Goal: Information Seeking & Learning: Understand process/instructions

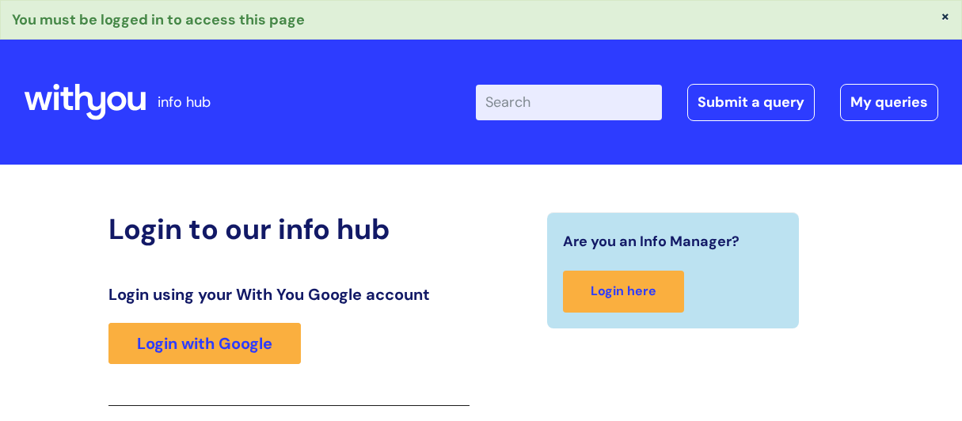
scroll to position [287, 0]
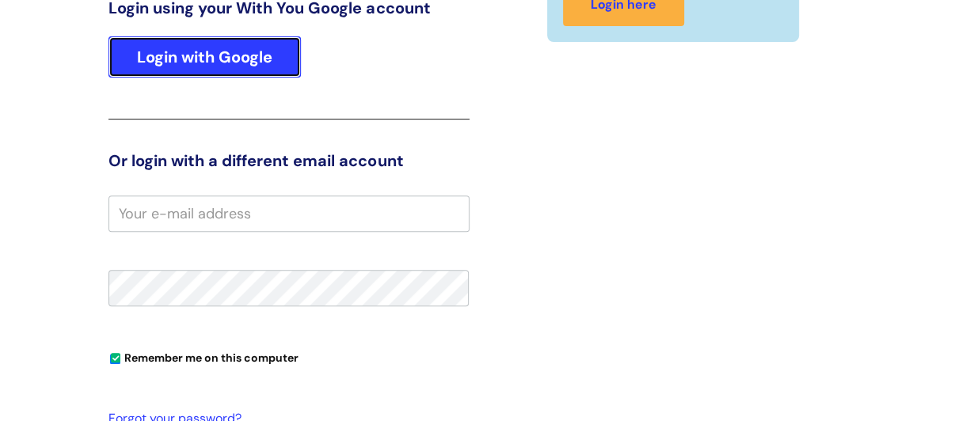
click at [227, 57] on link "Login with Google" at bounding box center [204, 56] width 192 height 41
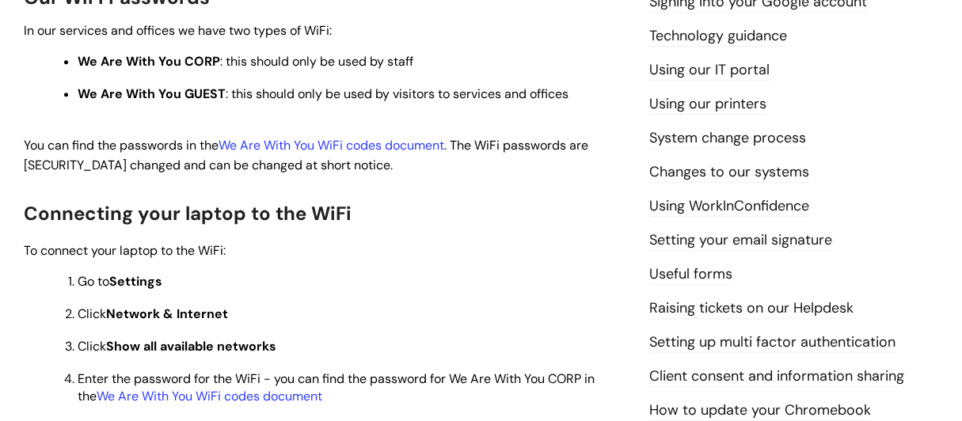
scroll to position [475, 0]
click at [382, 147] on link "We Are With You WiFi codes document" at bounding box center [332, 144] width 226 height 17
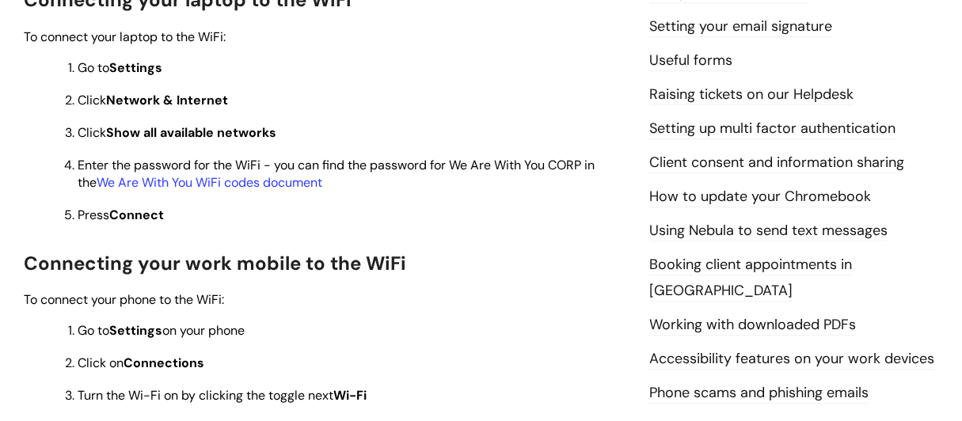
scroll to position [712, 0]
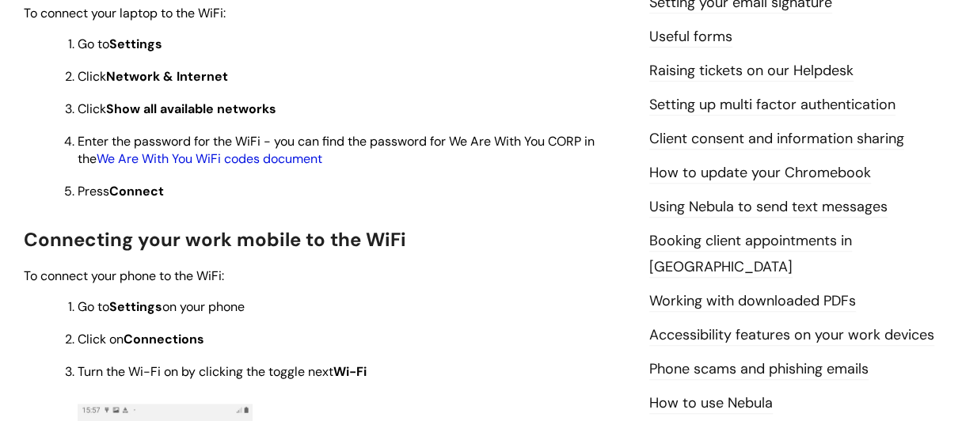
click at [230, 163] on link "We Are With You WiFi codes document" at bounding box center [210, 158] width 226 height 17
